Goal: Information Seeking & Learning: Check status

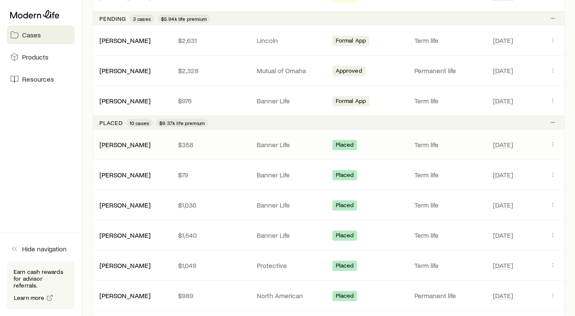
scroll to position [366, 0]
click at [120, 40] on link "[PERSON_NAME]" at bounding box center [125, 40] width 51 height 8
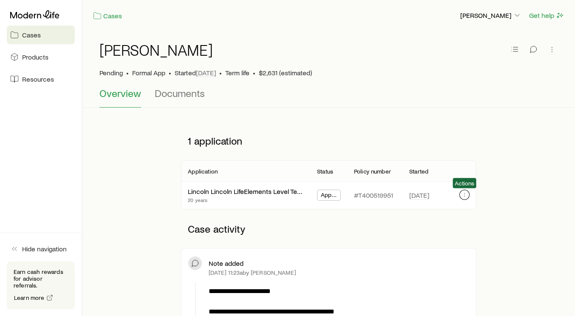
click at [465, 195] on icon "button" at bounding box center [464, 194] width 7 height 7
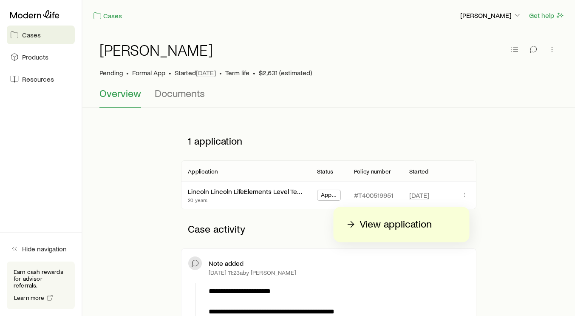
click at [411, 228] on p "View application" at bounding box center [395, 224] width 72 height 14
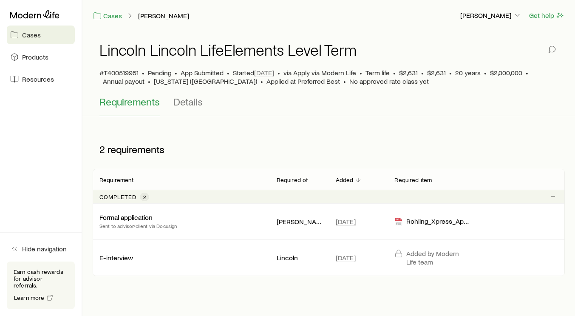
scroll to position [31, 0]
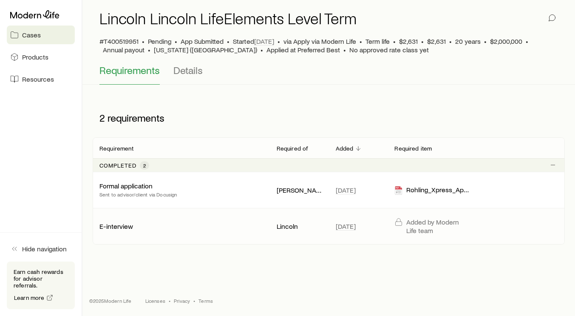
click at [120, 225] on p "E-interview" at bounding box center [116, 226] width 34 height 8
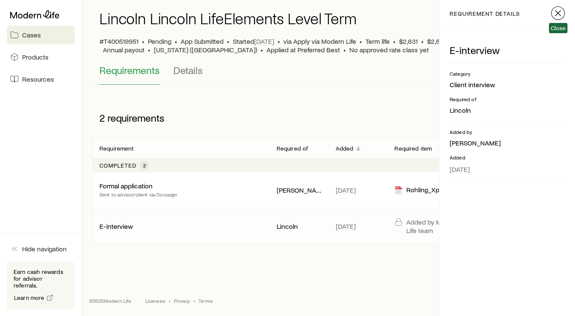
click at [555, 15] on icon "button" at bounding box center [558, 13] width 10 height 10
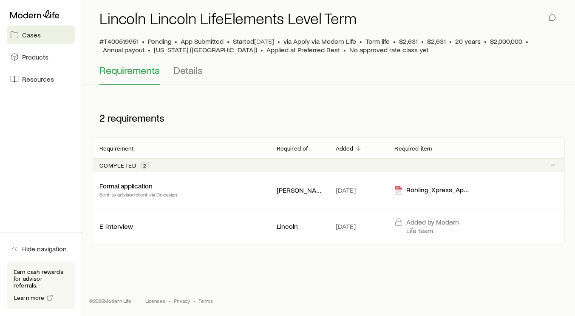
scroll to position [0, 0]
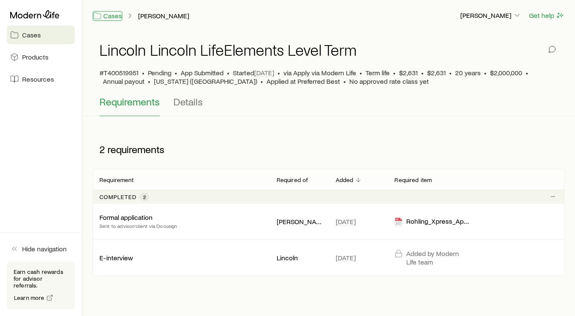
click at [113, 14] on link "Cases" at bounding box center [108, 16] width 30 height 10
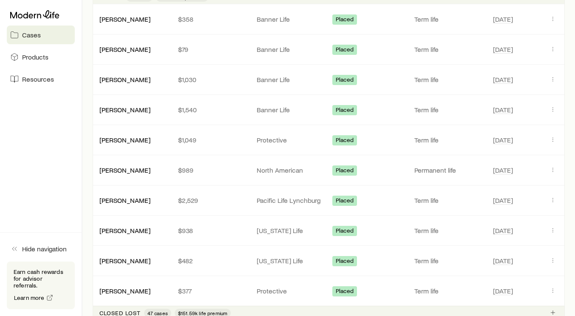
scroll to position [495, 0]
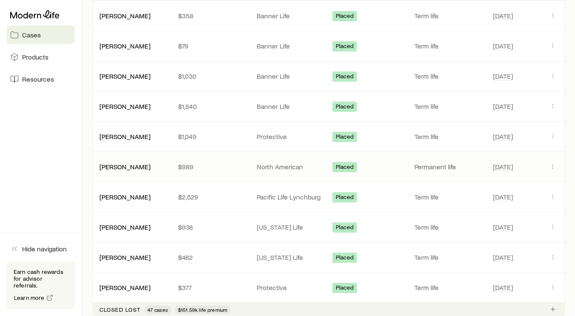
click at [263, 178] on div "[PERSON_NAME] $989 North American Placed Permanent life [DATE]" at bounding box center [329, 167] width 472 height 30
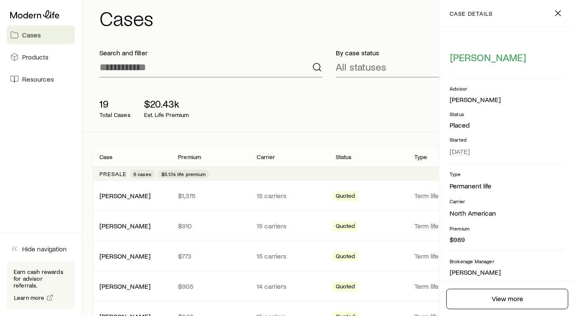
scroll to position [0, 0]
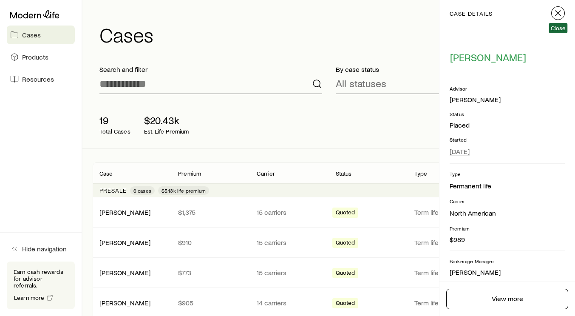
click at [559, 15] on line "button" at bounding box center [557, 13] width 5 height 5
